Goal: Information Seeking & Learning: Learn about a topic

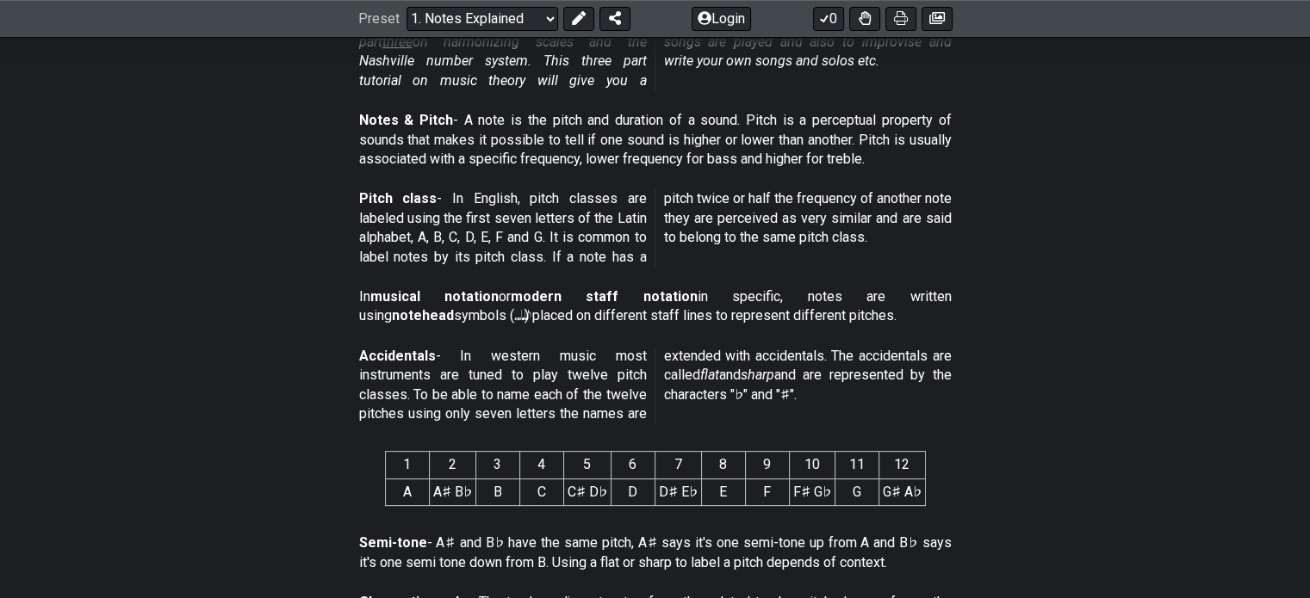
scroll to position [459, 0]
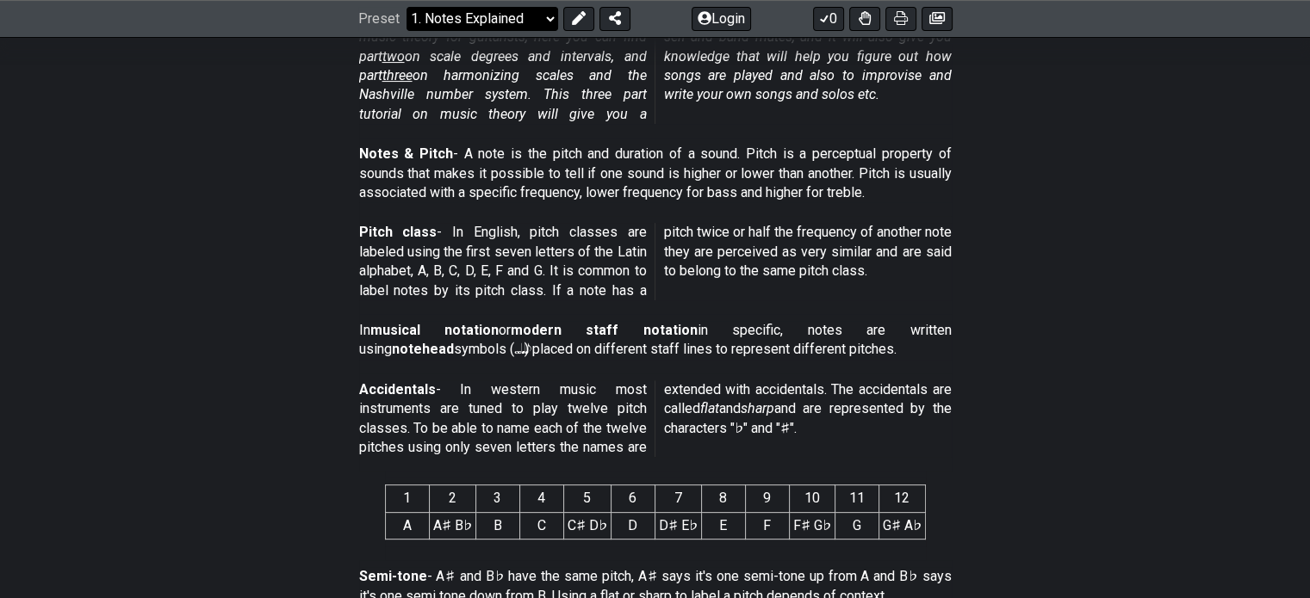
click at [536, 20] on select "Welcome to #fretflip! Initial Preset Custom Preset Minor Pentatonic Major Penta…" at bounding box center [482, 19] width 152 height 24
click at [1099, 251] on section "Pitch class - In English, pitch classes are labeled using the first seven lette…" at bounding box center [655, 265] width 1310 height 98
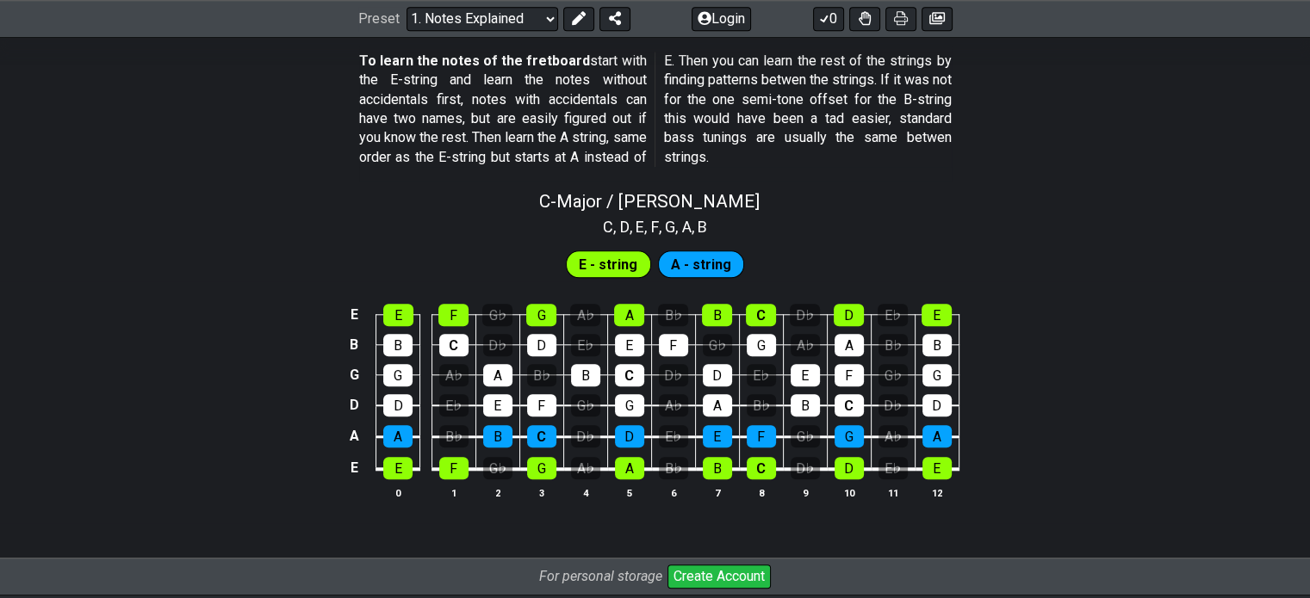
scroll to position [1607, 0]
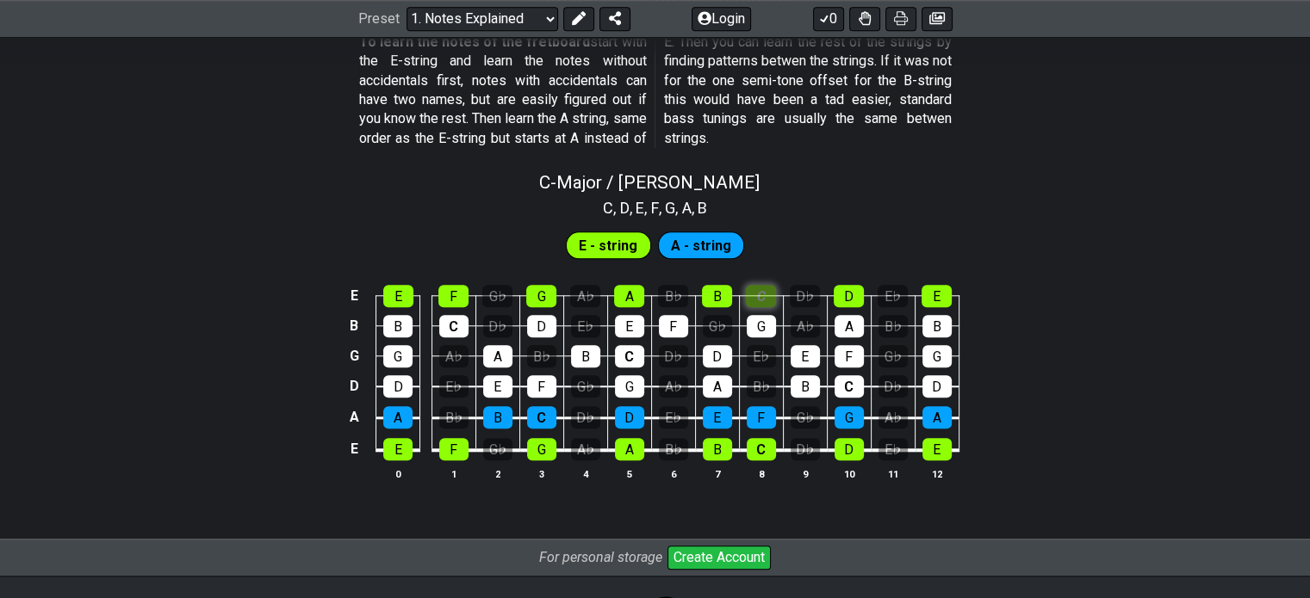
click at [766, 298] on div "C" at bounding box center [761, 296] width 30 height 22
click at [725, 288] on div "B" at bounding box center [717, 296] width 30 height 22
click at [713, 291] on div "B" at bounding box center [717, 296] width 30 height 22
click at [754, 294] on div "C" at bounding box center [761, 296] width 30 height 22
click at [797, 327] on div "A♭" at bounding box center [804, 326] width 29 height 22
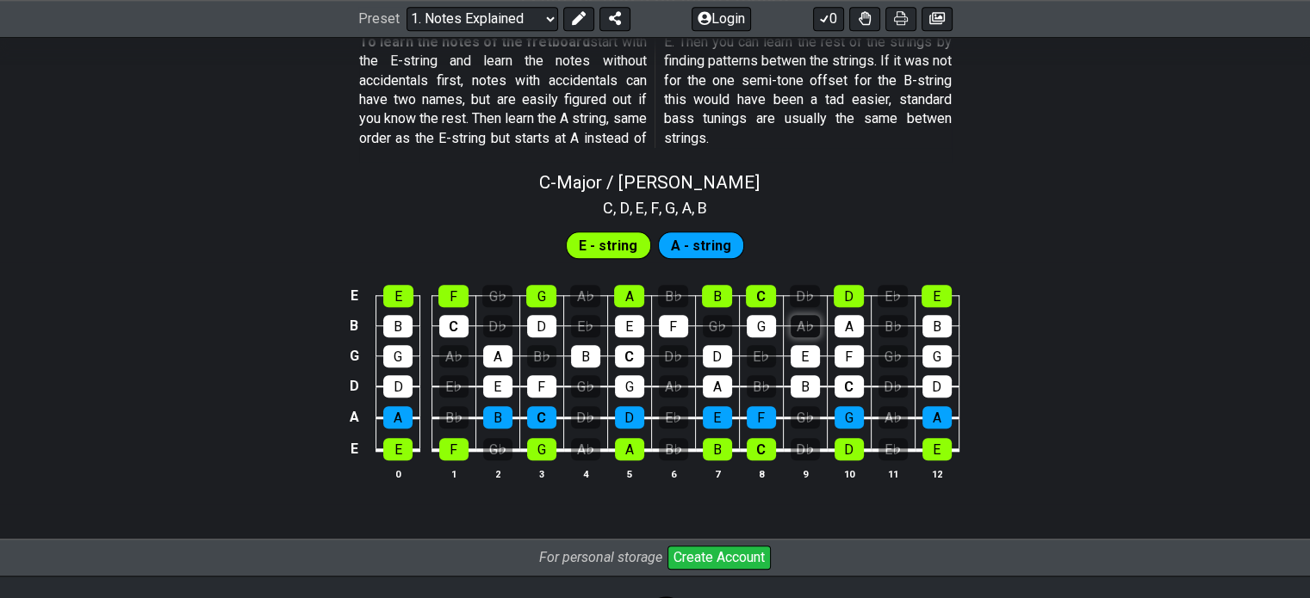
click at [797, 329] on div "A♭" at bounding box center [804, 326] width 29 height 22
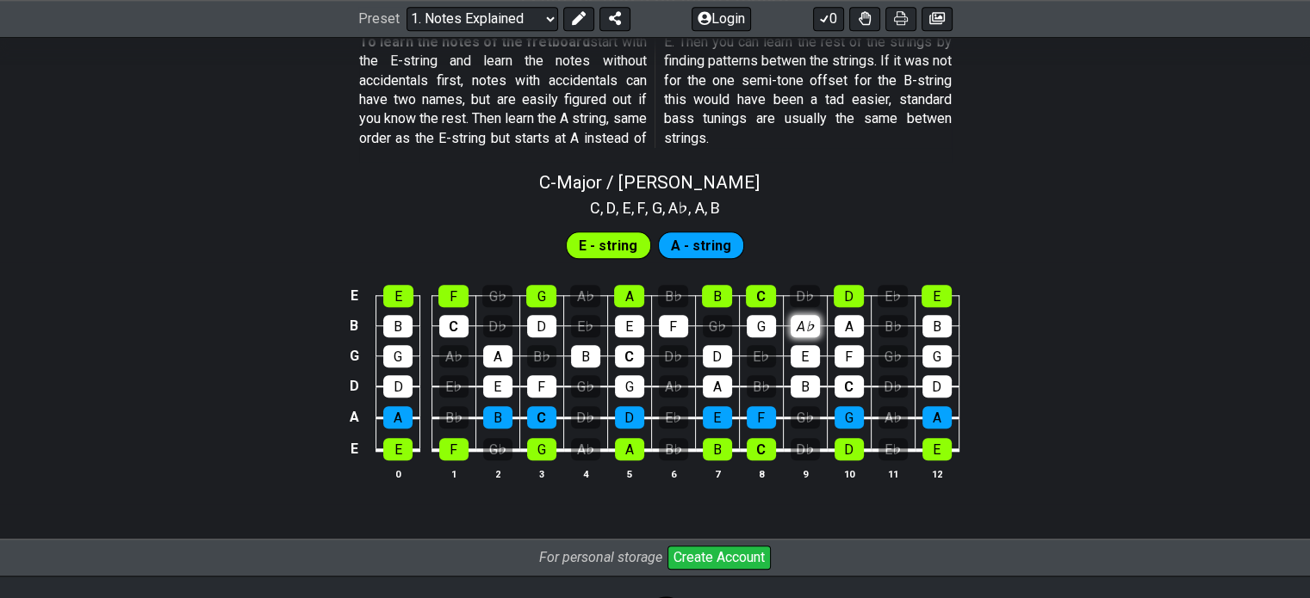
click at [810, 327] on div "A♭" at bounding box center [804, 326] width 29 height 22
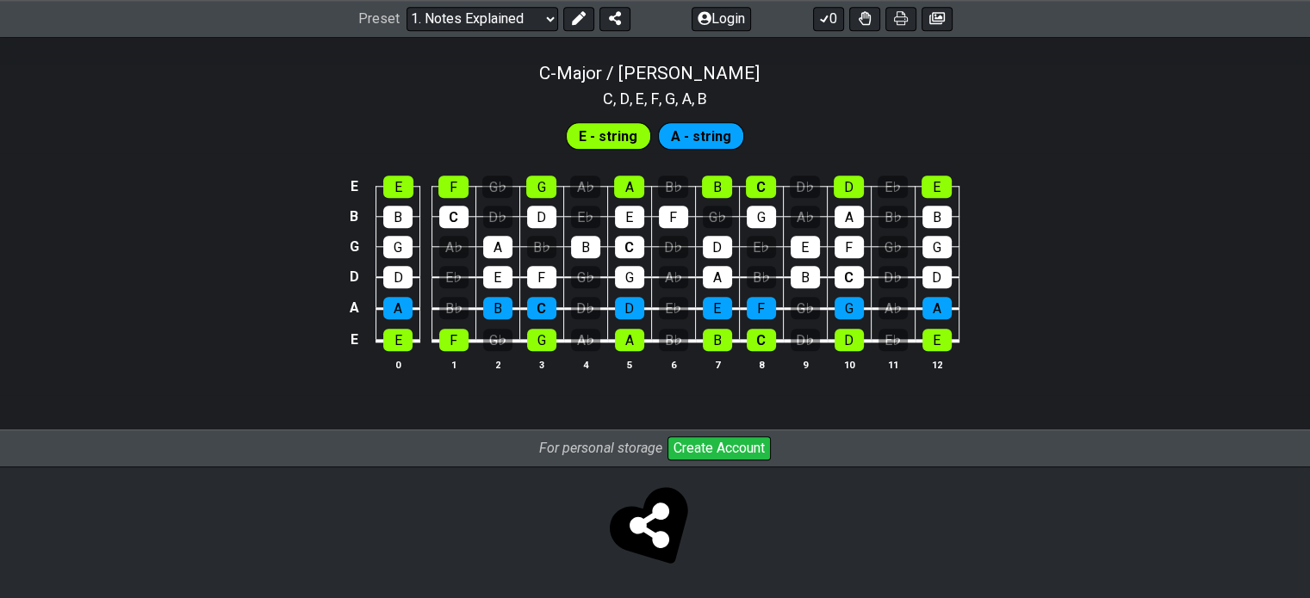
scroll to position [1602, 0]
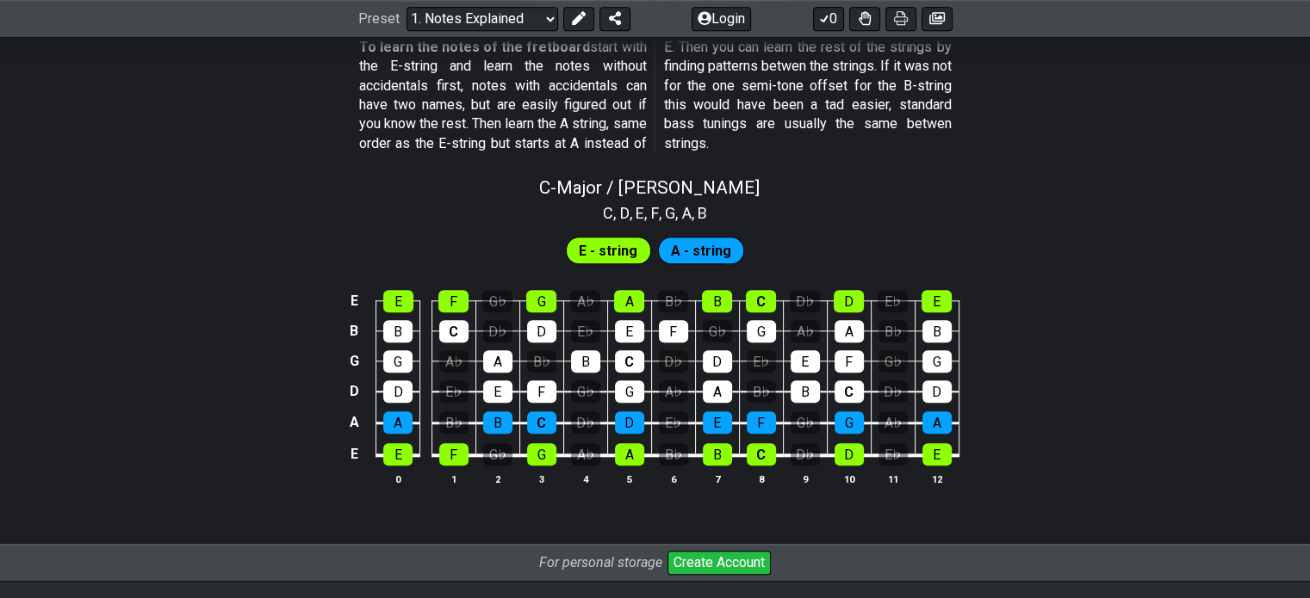
click at [685, 245] on span "A - string" at bounding box center [701, 251] width 60 height 25
click at [584, 252] on span "E - string" at bounding box center [608, 251] width 59 height 25
click at [408, 382] on div "D" at bounding box center [397, 392] width 29 height 22
click at [407, 344] on td "G" at bounding box center [398, 346] width 44 height 30
drag, startPoint x: 402, startPoint y: 387, endPoint x: 403, endPoint y: 402, distance: 14.7
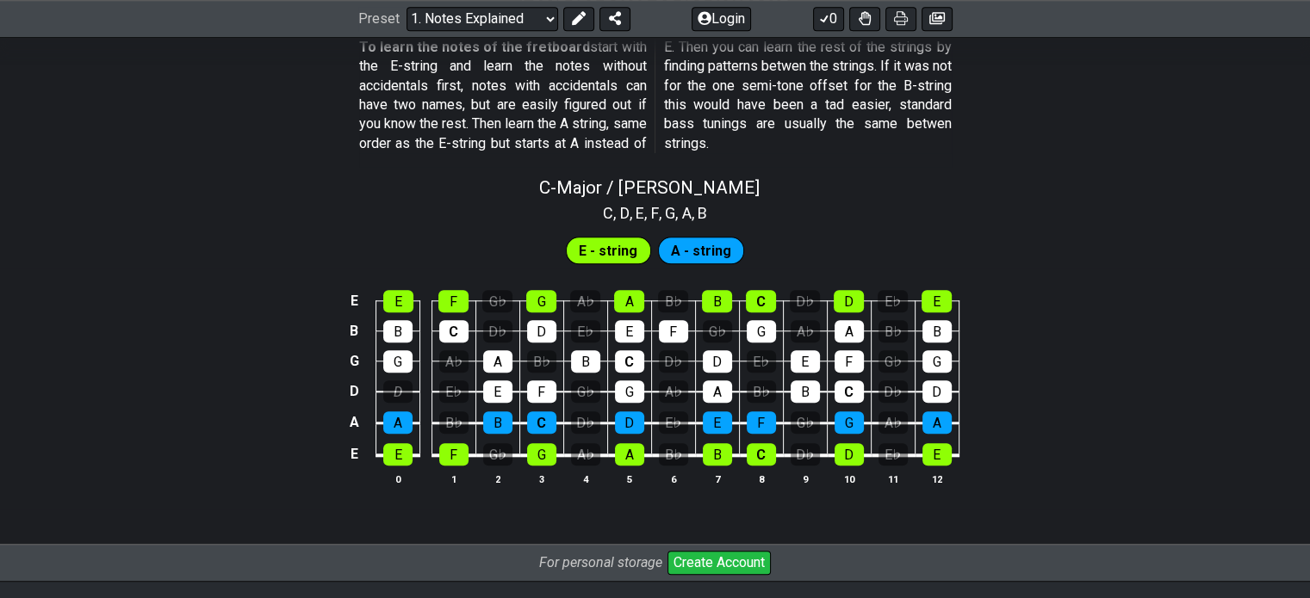
click at [403, 387] on div "D" at bounding box center [397, 392] width 29 height 22
click at [405, 415] on div "A" at bounding box center [397, 423] width 29 height 22
click at [407, 394] on div "D" at bounding box center [397, 392] width 29 height 22
click at [405, 423] on div "A" at bounding box center [397, 423] width 29 height 22
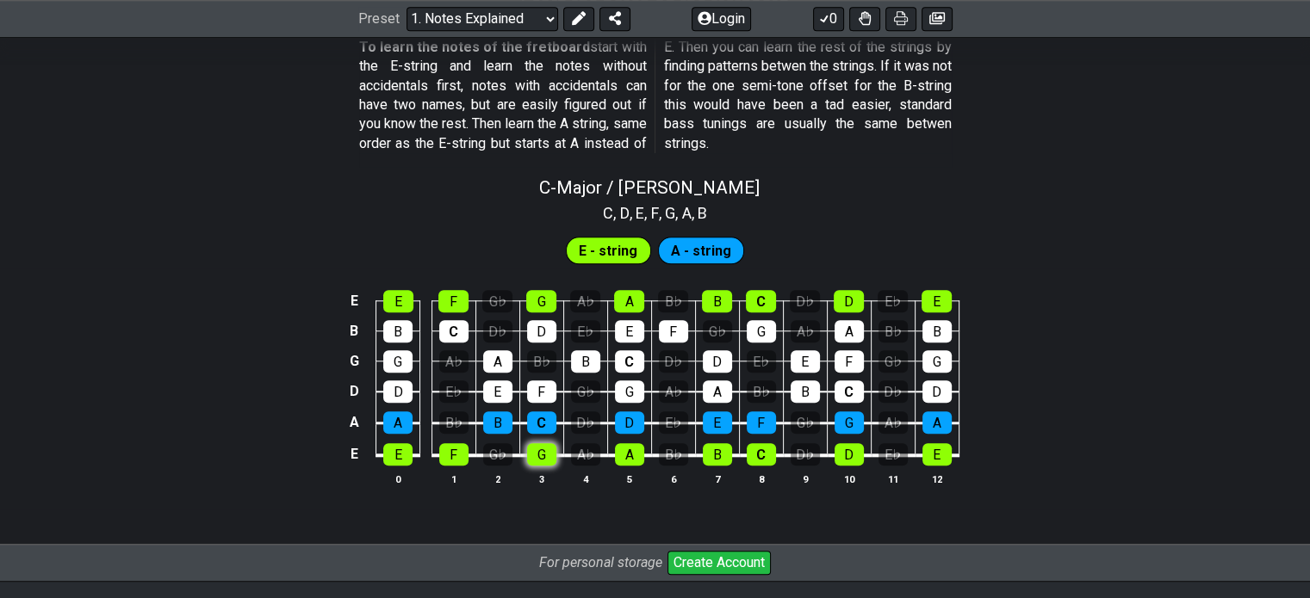
click at [551, 450] on div "G" at bounding box center [541, 454] width 29 height 22
click at [551, 449] on div "G" at bounding box center [541, 454] width 29 height 22
click at [576, 454] on div "A♭" at bounding box center [585, 454] width 29 height 22
drag, startPoint x: 599, startPoint y: 206, endPoint x: 676, endPoint y: 213, distance: 76.9
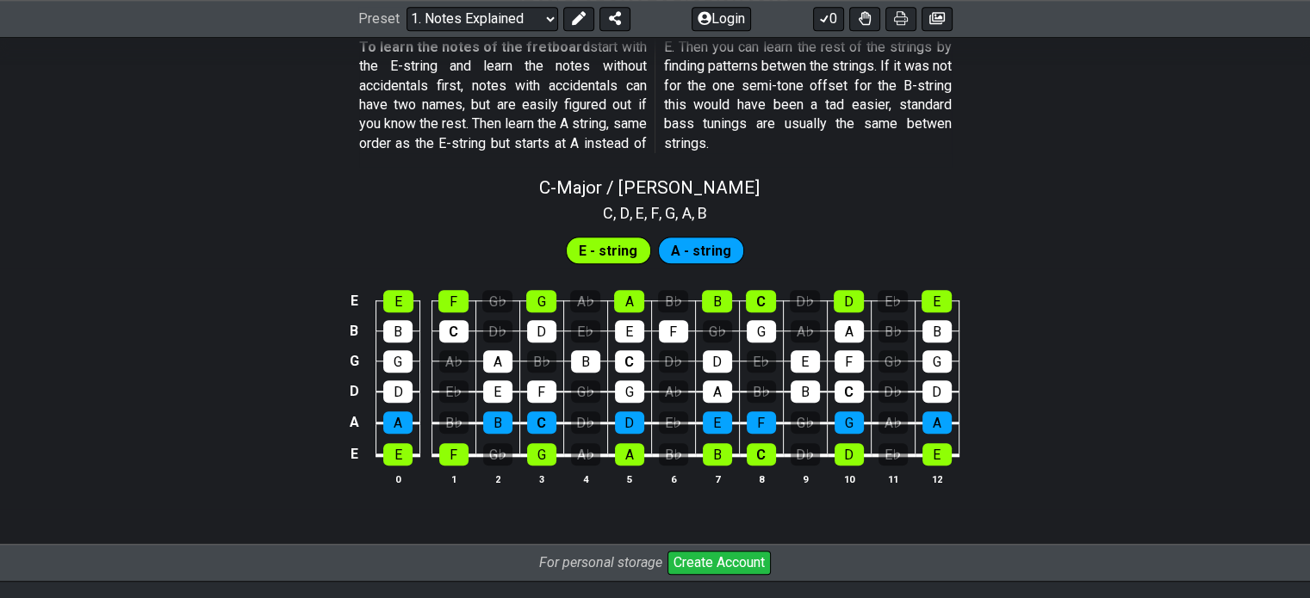
click at [663, 212] on section "C , D , E , F , G , A , B" at bounding box center [655, 212] width 120 height 28
